Goal: Information Seeking & Learning: Understand process/instructions

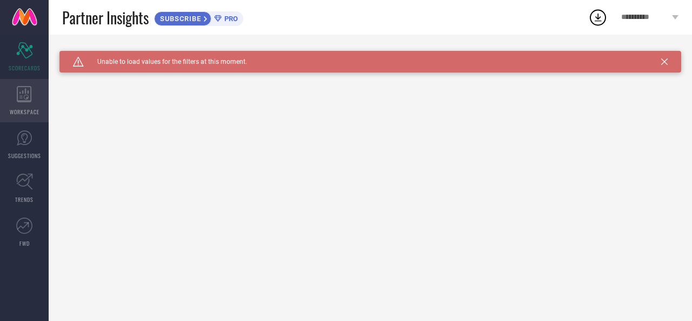
click at [23, 98] on icon at bounding box center [24, 94] width 15 height 16
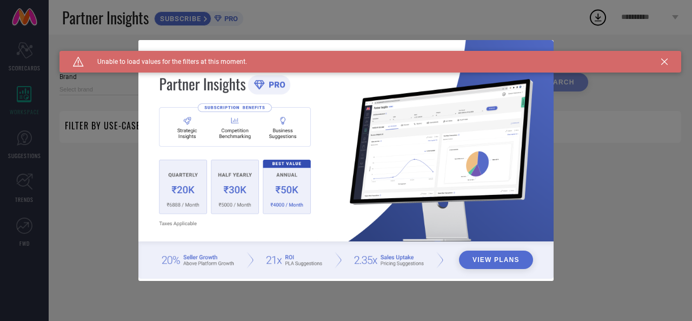
type input "1 STOP FASHION"
type input "All"
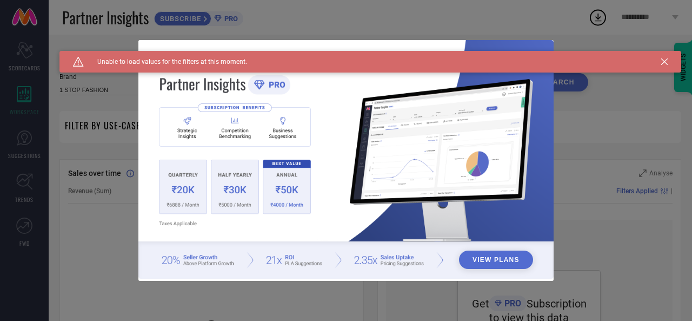
click at [682, 64] on div "View Plans" at bounding box center [346, 160] width 692 height 321
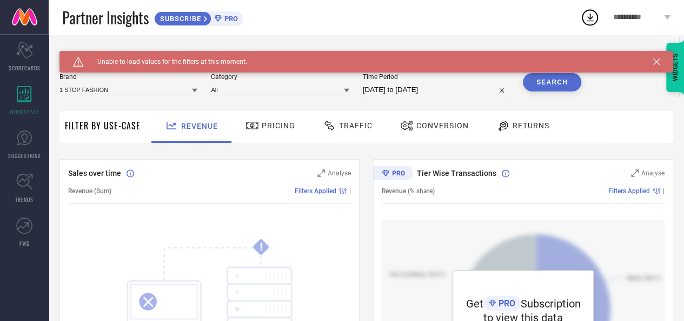
click at [589, 19] on icon at bounding box center [590, 18] width 7 height 8
click at [590, 19] on icon at bounding box center [590, 18] width 7 height 8
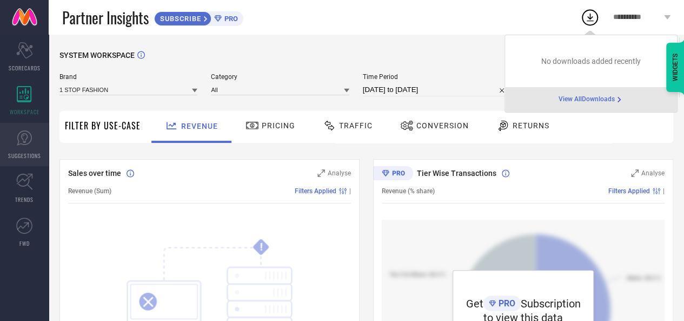
click at [19, 142] on icon at bounding box center [24, 138] width 16 height 16
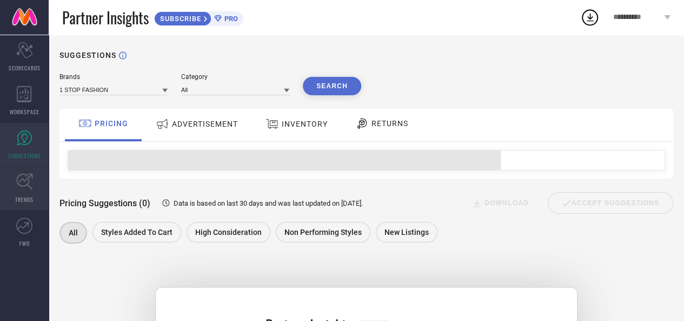
click at [23, 187] on icon at bounding box center [24, 181] width 17 height 17
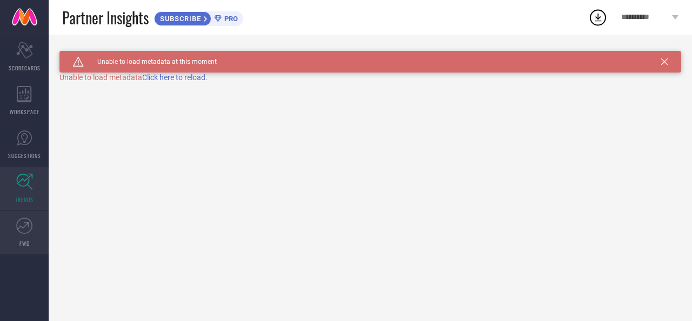
click at [25, 229] on icon at bounding box center [24, 225] width 16 height 16
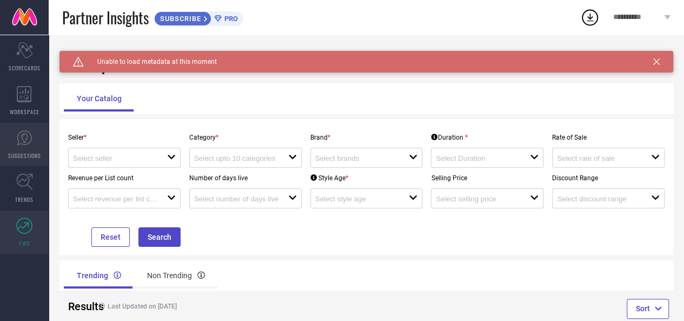
click at [24, 140] on icon at bounding box center [24, 138] width 16 height 16
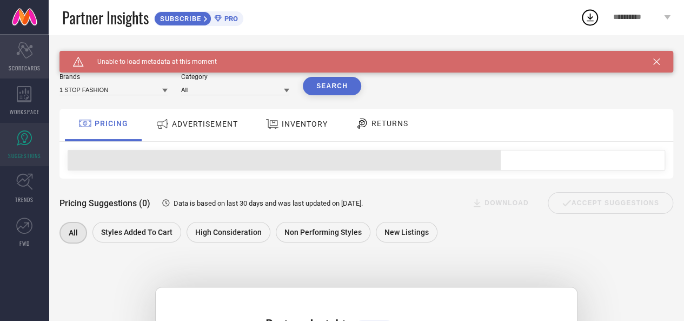
click at [28, 61] on div "Scorecard SCORECARDS" at bounding box center [24, 56] width 49 height 43
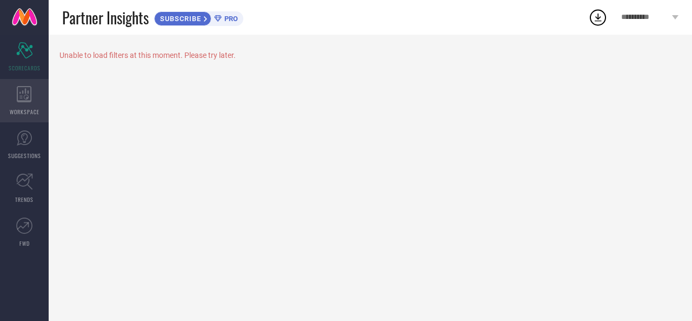
click at [28, 94] on icon at bounding box center [24, 94] width 15 height 16
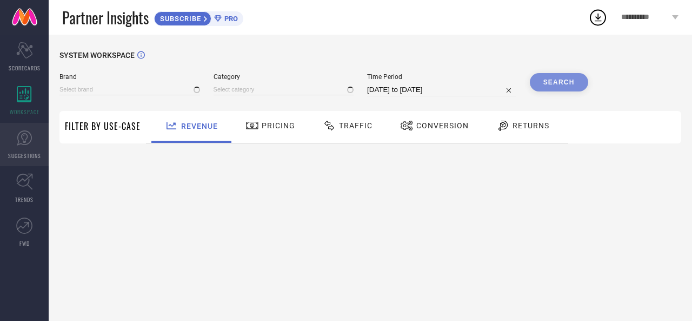
click at [24, 138] on icon at bounding box center [24, 138] width 16 height 16
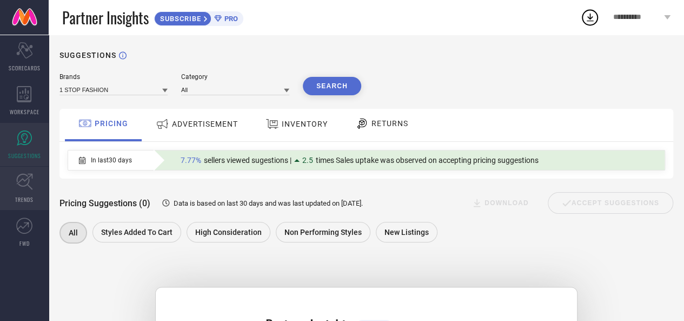
click at [26, 183] on icon at bounding box center [24, 181] width 17 height 17
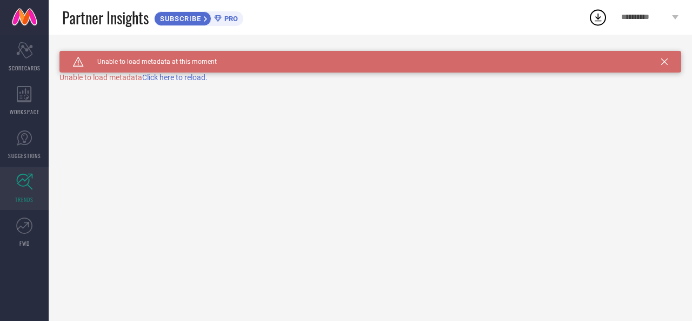
click at [232, 19] on span "PRO" at bounding box center [230, 19] width 16 height 8
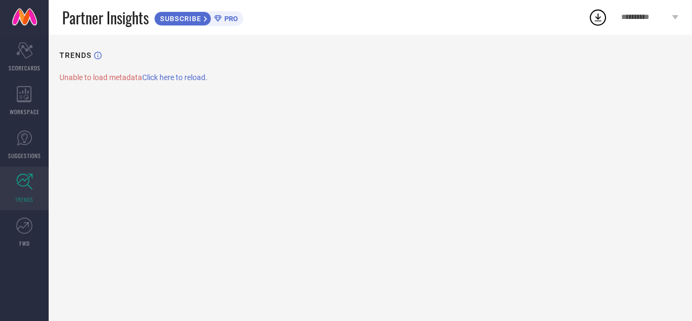
click at [23, 25] on link at bounding box center [24, 17] width 49 height 35
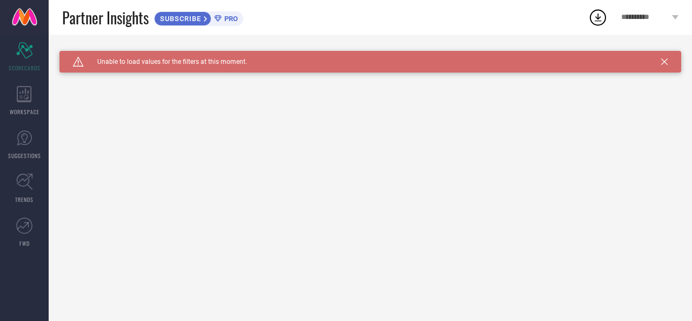
click at [604, 21] on circle at bounding box center [597, 17] width 15 height 15
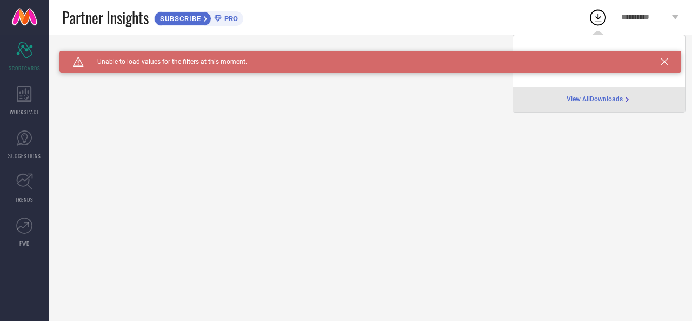
click at [662, 62] on icon at bounding box center [664, 61] width 6 height 6
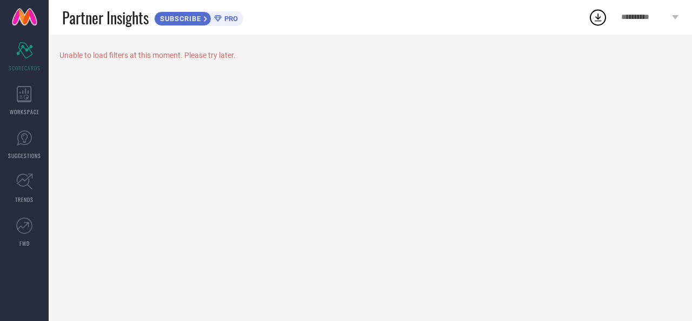
click at [602, 16] on icon at bounding box center [597, 17] width 19 height 19
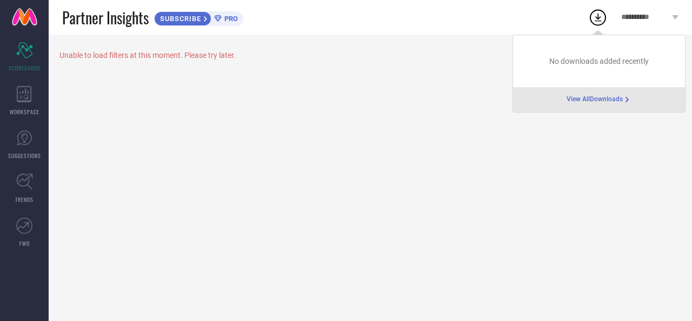
click at [595, 100] on span "View All Downloads" at bounding box center [595, 99] width 56 height 9
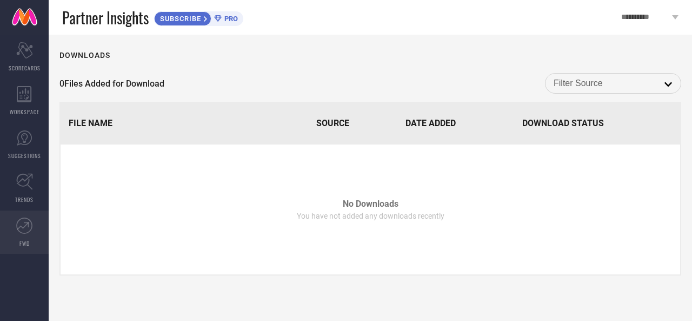
click at [27, 219] on icon at bounding box center [24, 225] width 16 height 16
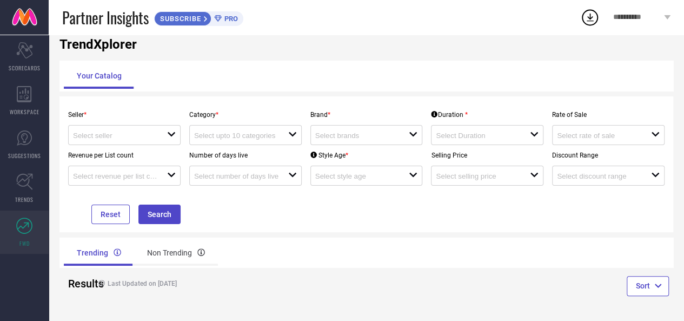
scroll to position [26, 0]
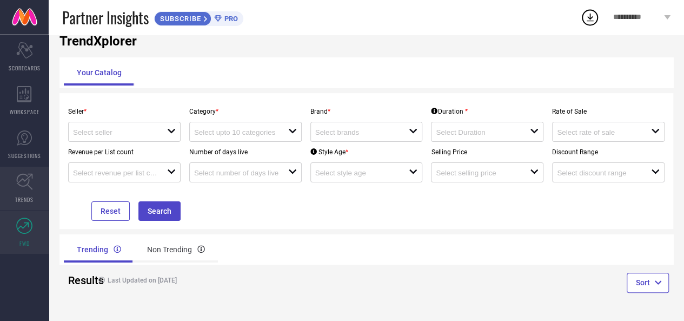
click at [25, 186] on icon at bounding box center [24, 181] width 17 height 17
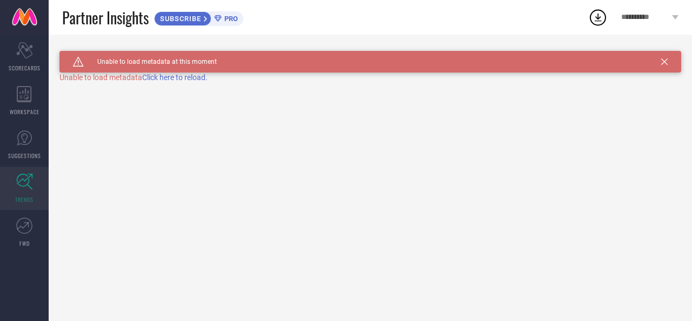
click at [666, 61] on icon at bounding box center [664, 61] width 6 height 6
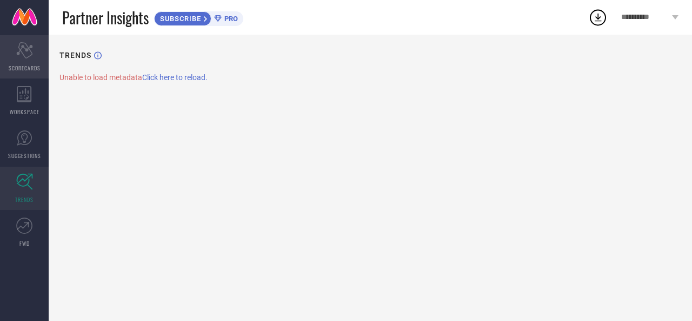
click at [31, 56] on icon "Scorecard" at bounding box center [24, 50] width 17 height 16
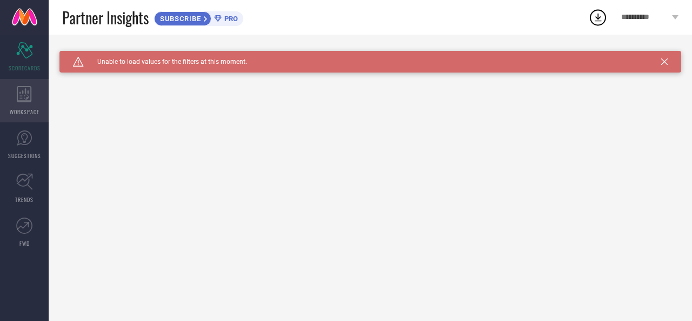
click at [25, 99] on icon at bounding box center [24, 94] width 15 height 16
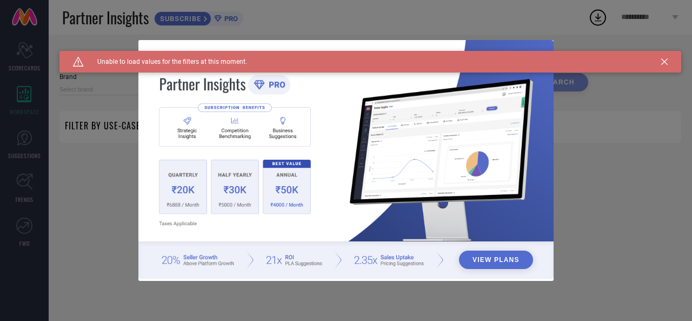
type input "1 STOP FASHION"
type input "All"
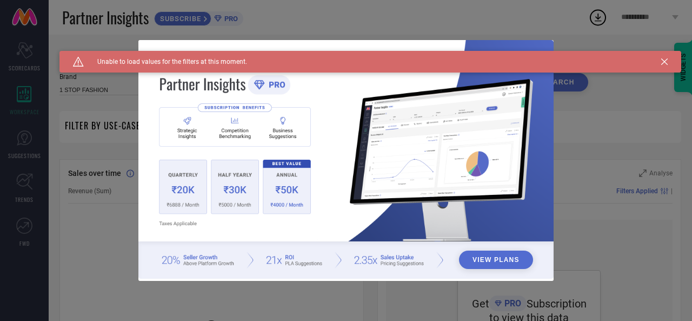
click at [667, 62] on icon at bounding box center [664, 61] width 6 height 6
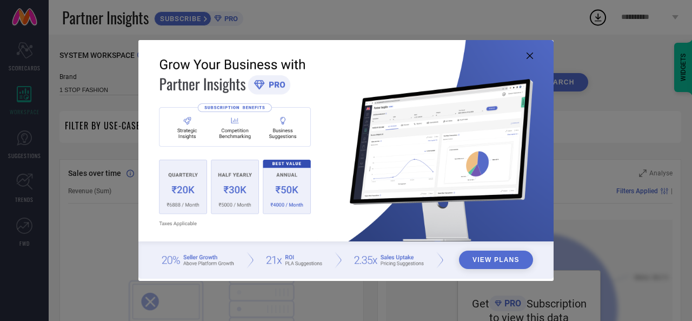
click at [531, 57] on icon at bounding box center [530, 55] width 6 height 6
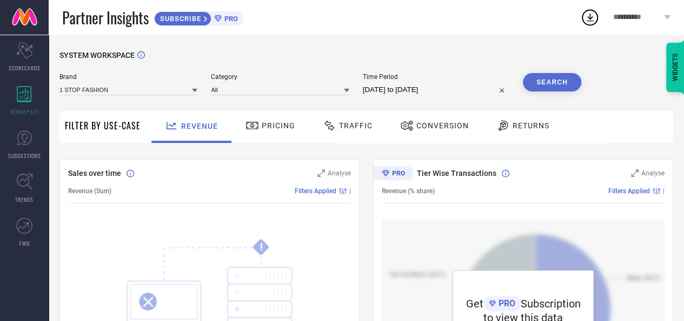
click at [271, 125] on span "Pricing" at bounding box center [279, 125] width 34 height 9
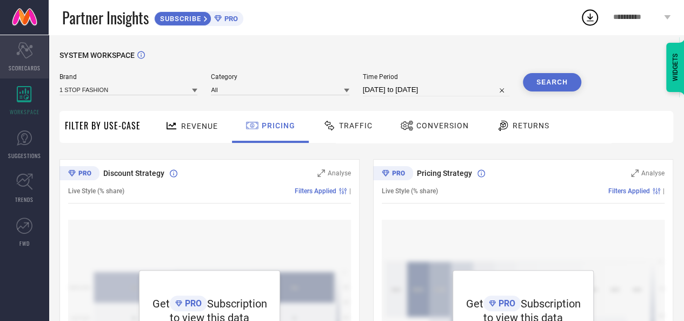
click at [29, 44] on icon "Scorecard" at bounding box center [24, 50] width 17 height 16
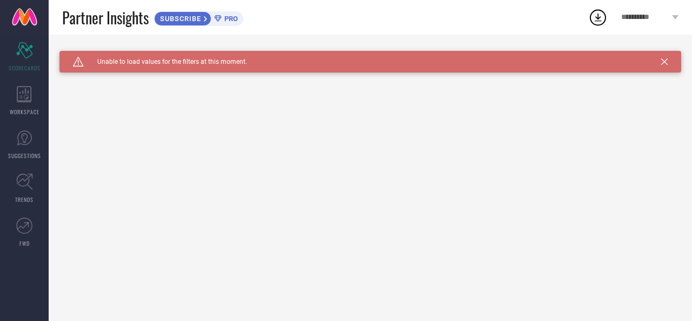
click at [664, 62] on icon at bounding box center [664, 61] width 6 height 6
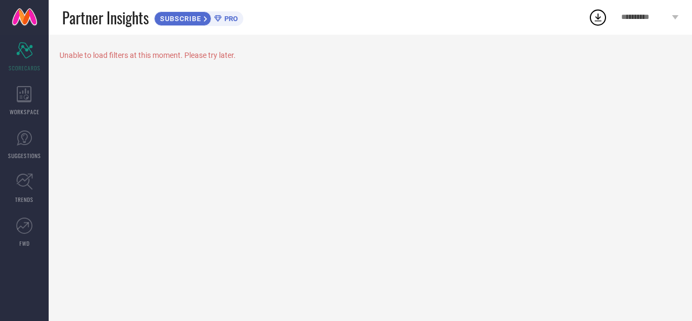
click at [680, 16] on div "**********" at bounding box center [650, 17] width 84 height 35
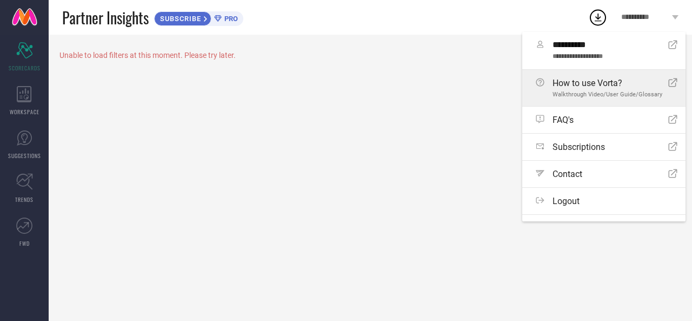
click at [611, 86] on span "How to use Vorta?" at bounding box center [607, 83] width 110 height 10
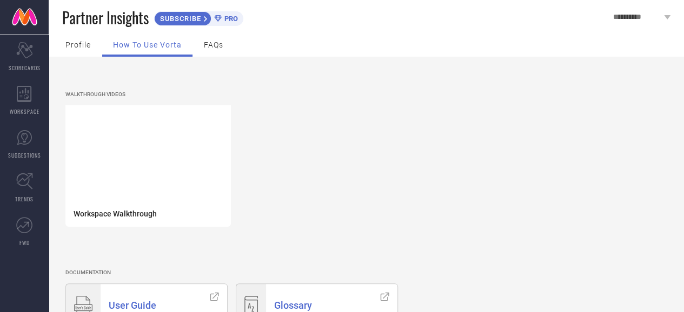
click at [77, 49] on span "Profile" at bounding box center [77, 45] width 25 height 9
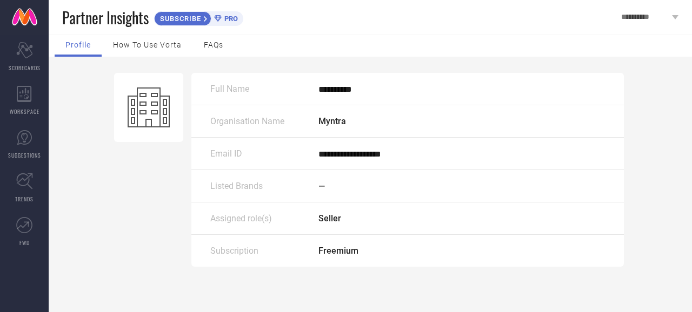
click at [234, 25] on div "SUBSCRIBE PRO" at bounding box center [198, 18] width 89 height 15
